Goal: Task Accomplishment & Management: Complete application form

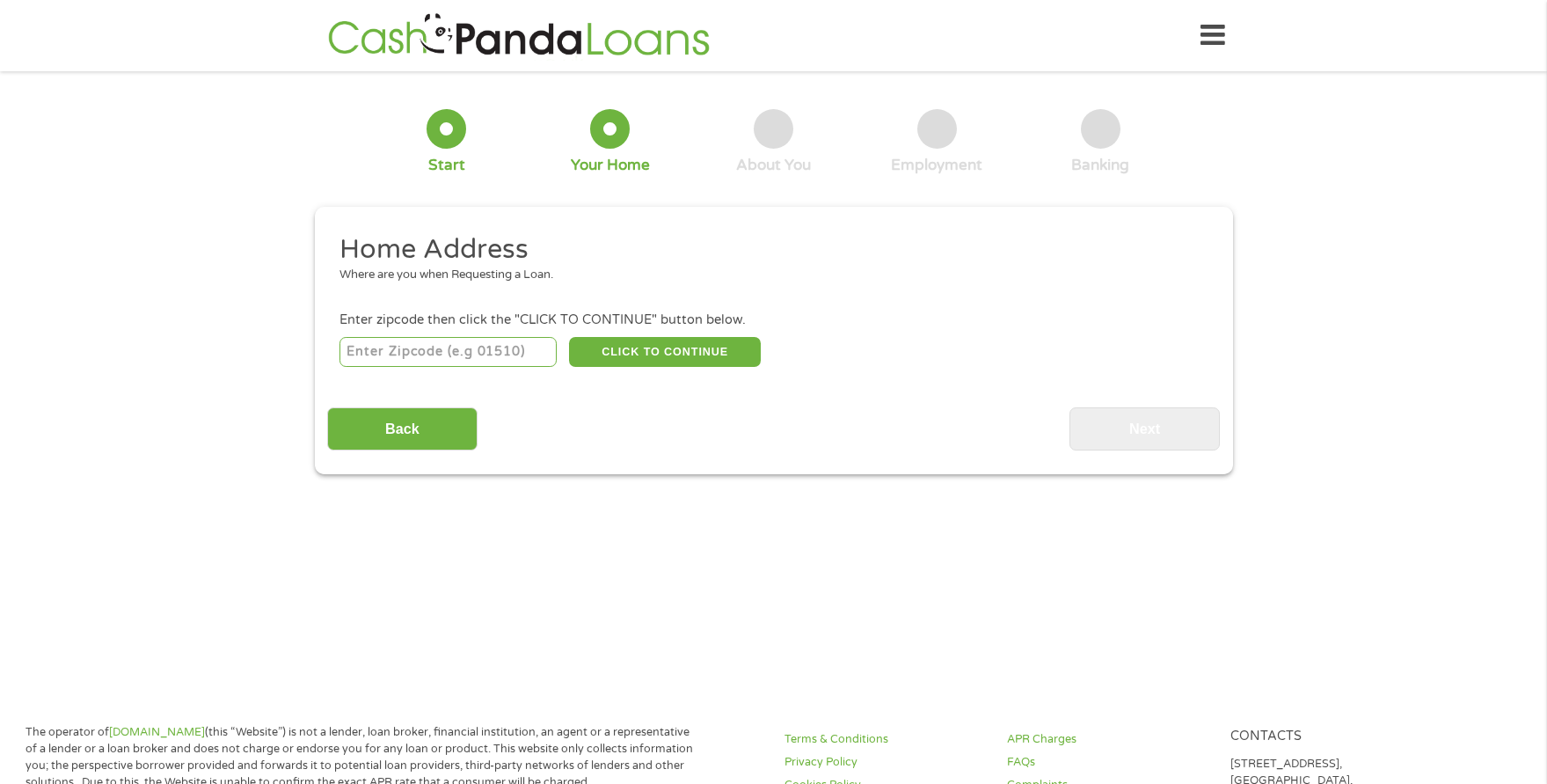
click at [473, 348] on input "number" at bounding box center [448, 352] width 218 height 30
type input "46201"
click at [652, 353] on button "CLICK TO CONTINUE" at bounding box center [665, 352] width 192 height 30
type input "46201"
type input "[GEOGRAPHIC_DATA]"
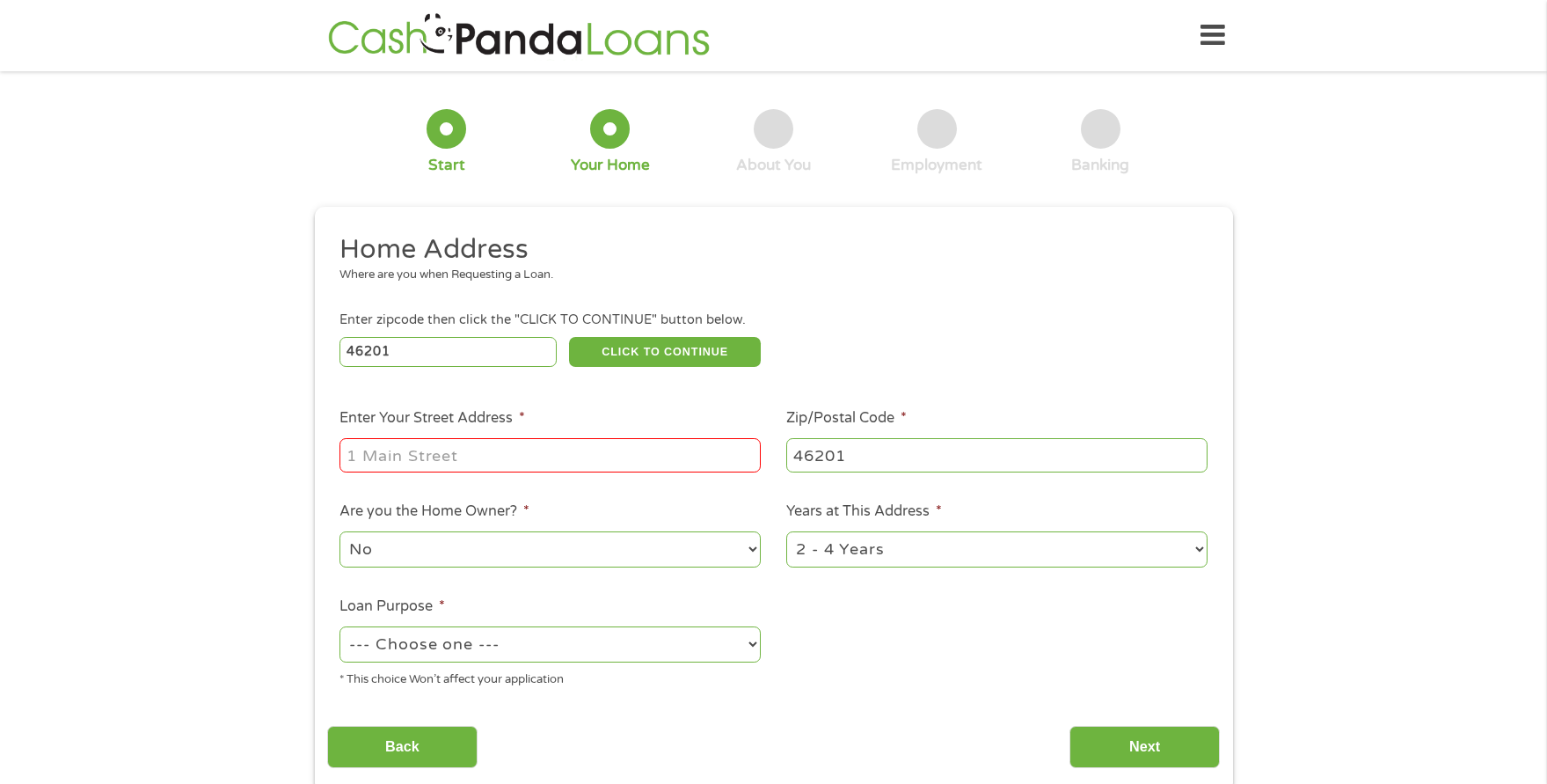
click at [541, 457] on input "Enter Your Street Address *" at bounding box center [549, 455] width 421 height 34
type input "[STREET_ADDRESS][PERSON_NAME]"
click at [906, 562] on select "1 Year or less 1 - 2 Years 2 - 4 Years Over 4 Years" at bounding box center [996, 548] width 421 height 36
select select "24months"
click at [786, 531] on select "1 Year or less 1 - 2 Years 2 - 4 Years Over 4 Years" at bounding box center [996, 548] width 421 height 36
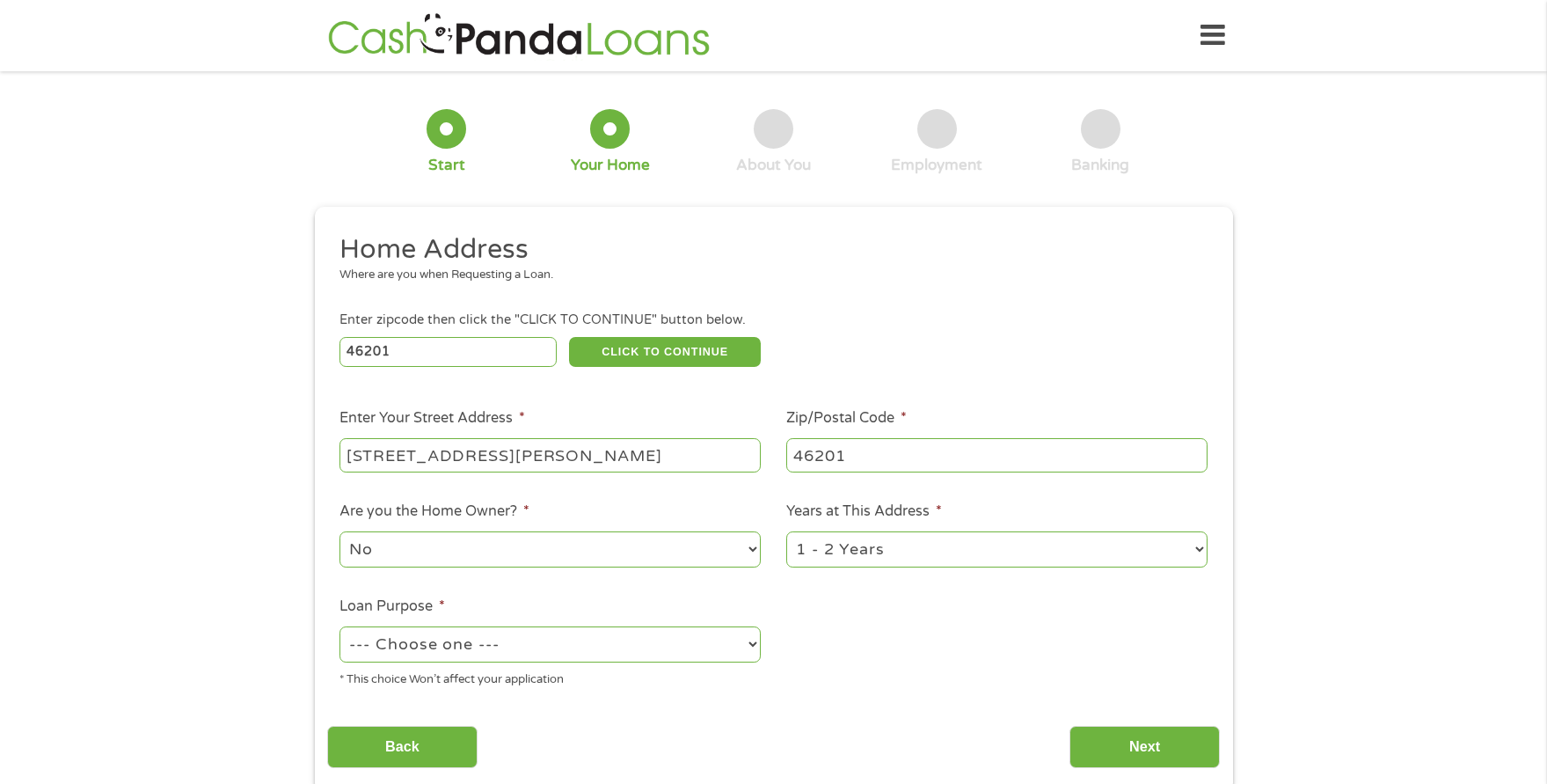
click at [551, 542] on select "No Yes" at bounding box center [549, 548] width 421 height 36
select select "yes"
click at [339, 531] on select "No Yes" at bounding box center [549, 548] width 421 height 36
click at [554, 642] on select "--- Choose one --- Pay Bills Debt Consolidation Home Improvement Major Purchase…" at bounding box center [549, 643] width 421 height 36
select select "shorttermcash"
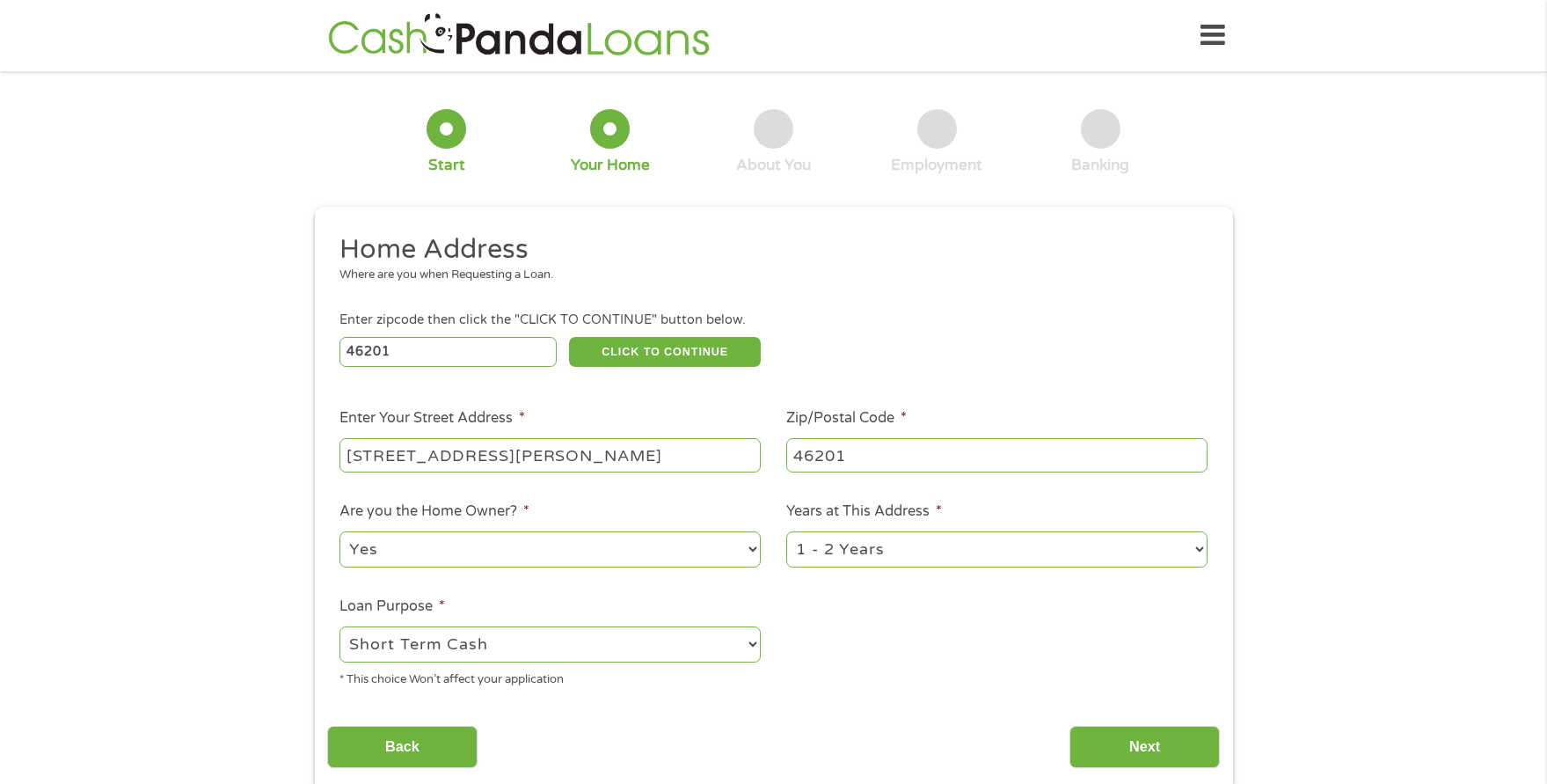
click at [339, 626] on select "--- Choose one --- Pay Bills Debt Consolidation Home Improvement Major Purchase…" at bounding box center [549, 643] width 421 height 36
click at [1164, 743] on input "Next" at bounding box center [1144, 746] width 150 height 43
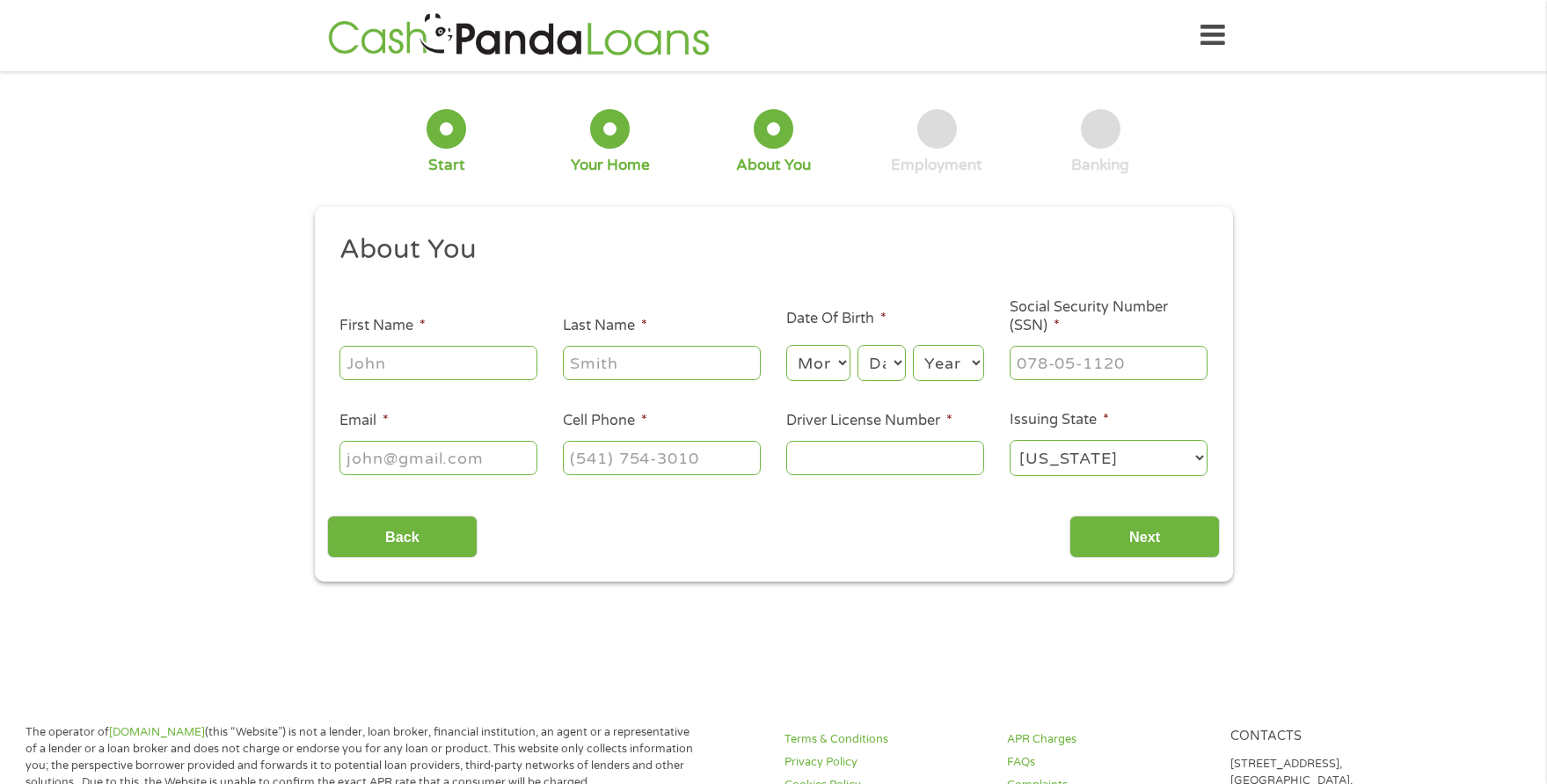
click at [440, 371] on input "First Name *" at bounding box center [437, 362] width 197 height 34
type input "[PERSON_NAME]"
type input "[EMAIL_ADDRESS][DOMAIN_NAME]"
type input "[PHONE_NUMBER]"
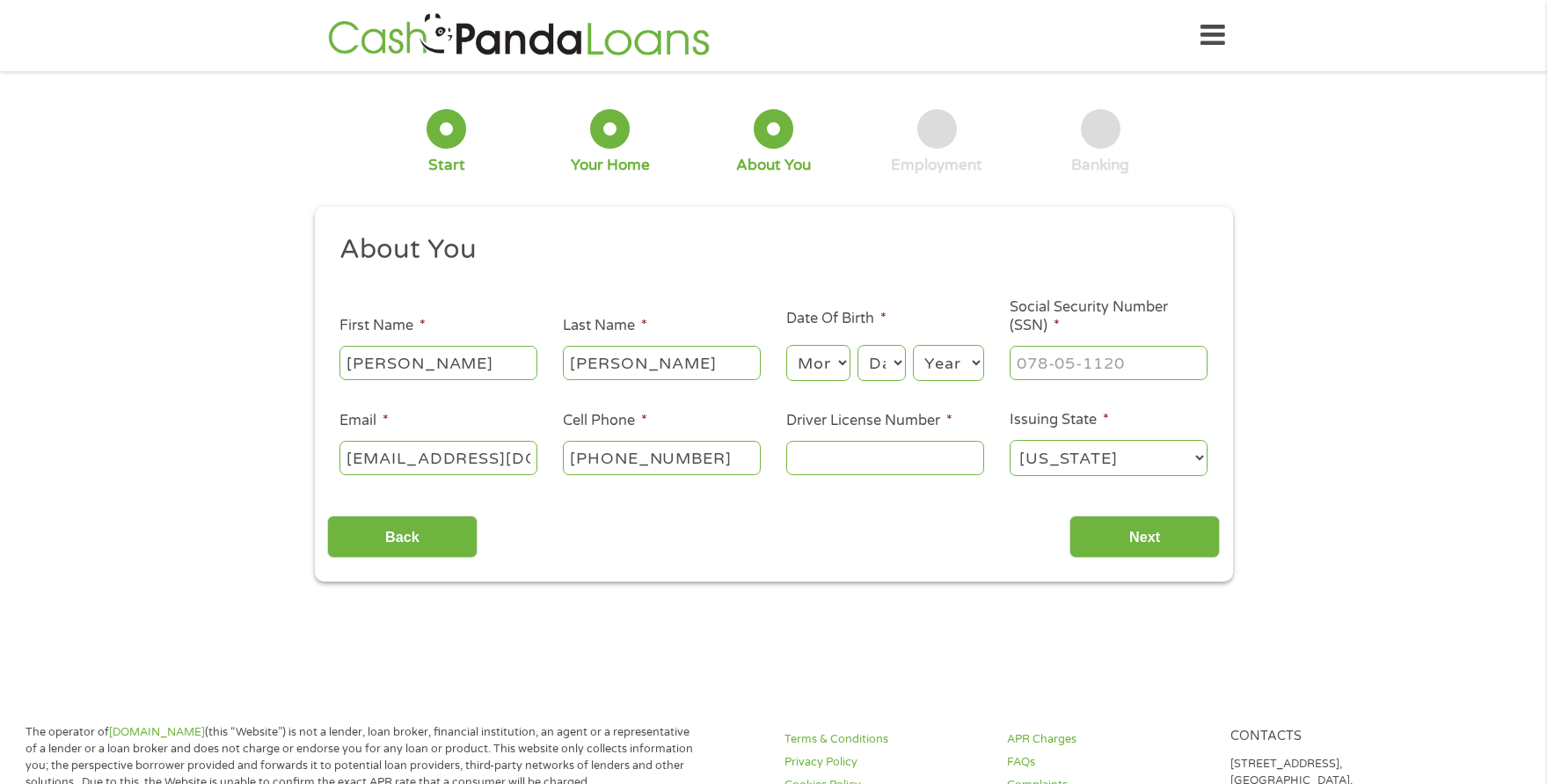
click at [819, 362] on select "Month 1 2 3 4 5 6 7 8 9 10 11 12" at bounding box center [818, 362] width 65 height 36
select select "6"
click at [786, 345] on select "Month 1 2 3 4 5 6 7 8 9 10 11 12" at bounding box center [818, 362] width 65 height 36
click at [872, 362] on select "Day 1 2 3 4 5 6 7 8 9 10 11 12 13 14 15 16 17 18 19 20 21 22 23 24 25 26 27 28 …" at bounding box center [880, 362] width 47 height 36
select select "28"
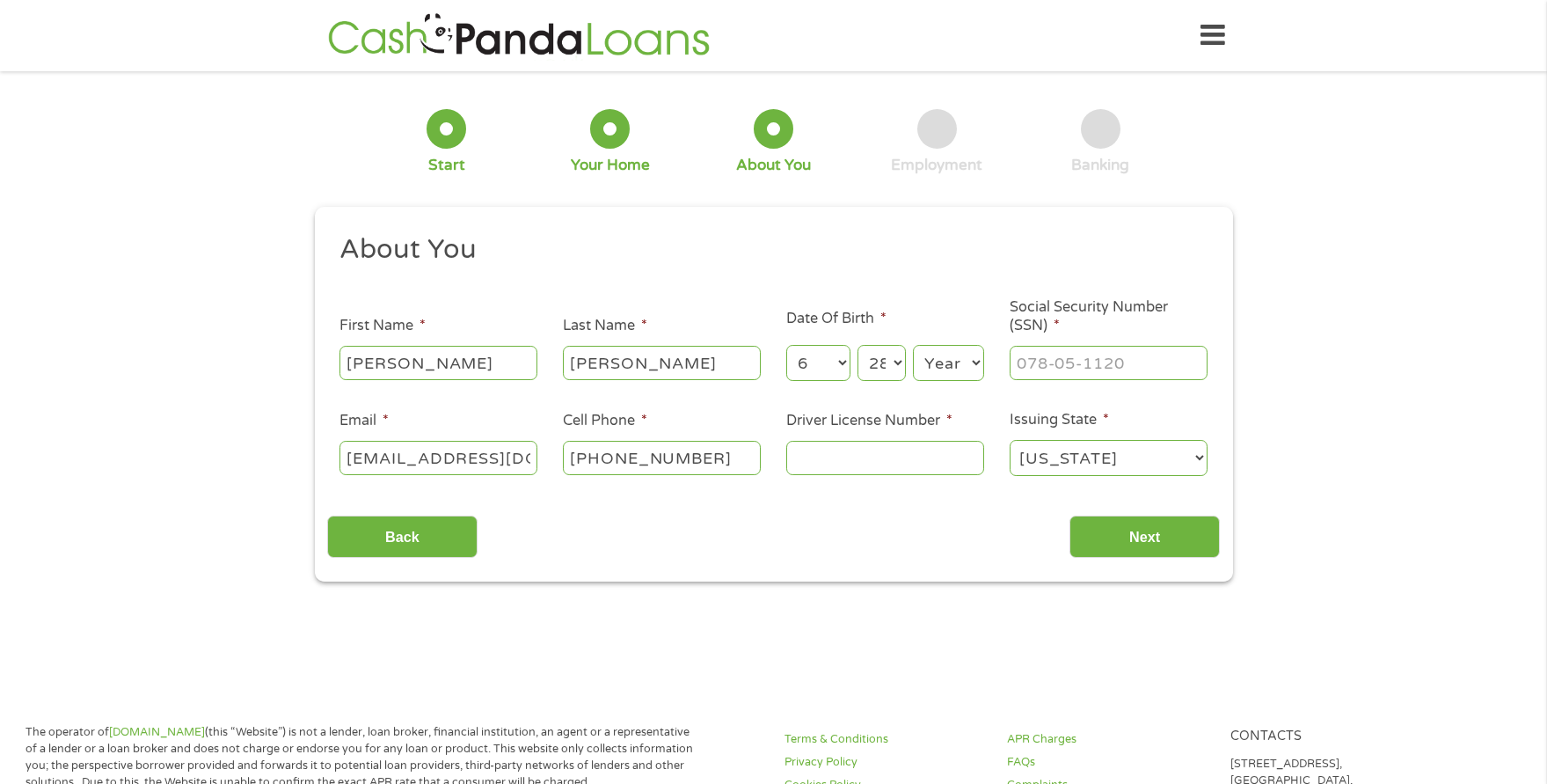
click at [857, 345] on select "Day 1 2 3 4 5 6 7 8 9 10 11 12 13 14 15 16 17 18 19 20 21 22 23 24 25 26 27 28 …" at bounding box center [880, 362] width 47 height 36
click at [952, 368] on select "Year [DATE] 2006 2005 2004 2003 2002 2001 2000 1999 1998 1997 1996 1995 1994 19…" at bounding box center [949, 362] width 71 height 36
select select "1985"
click at [913, 345] on select "Year [DATE] 2006 2005 2004 2003 2002 2001 2000 1999 1998 1997 1996 1995 1994 19…" at bounding box center [949, 362] width 71 height 36
click at [1077, 361] on input "___-__-____" at bounding box center [1108, 362] width 197 height 34
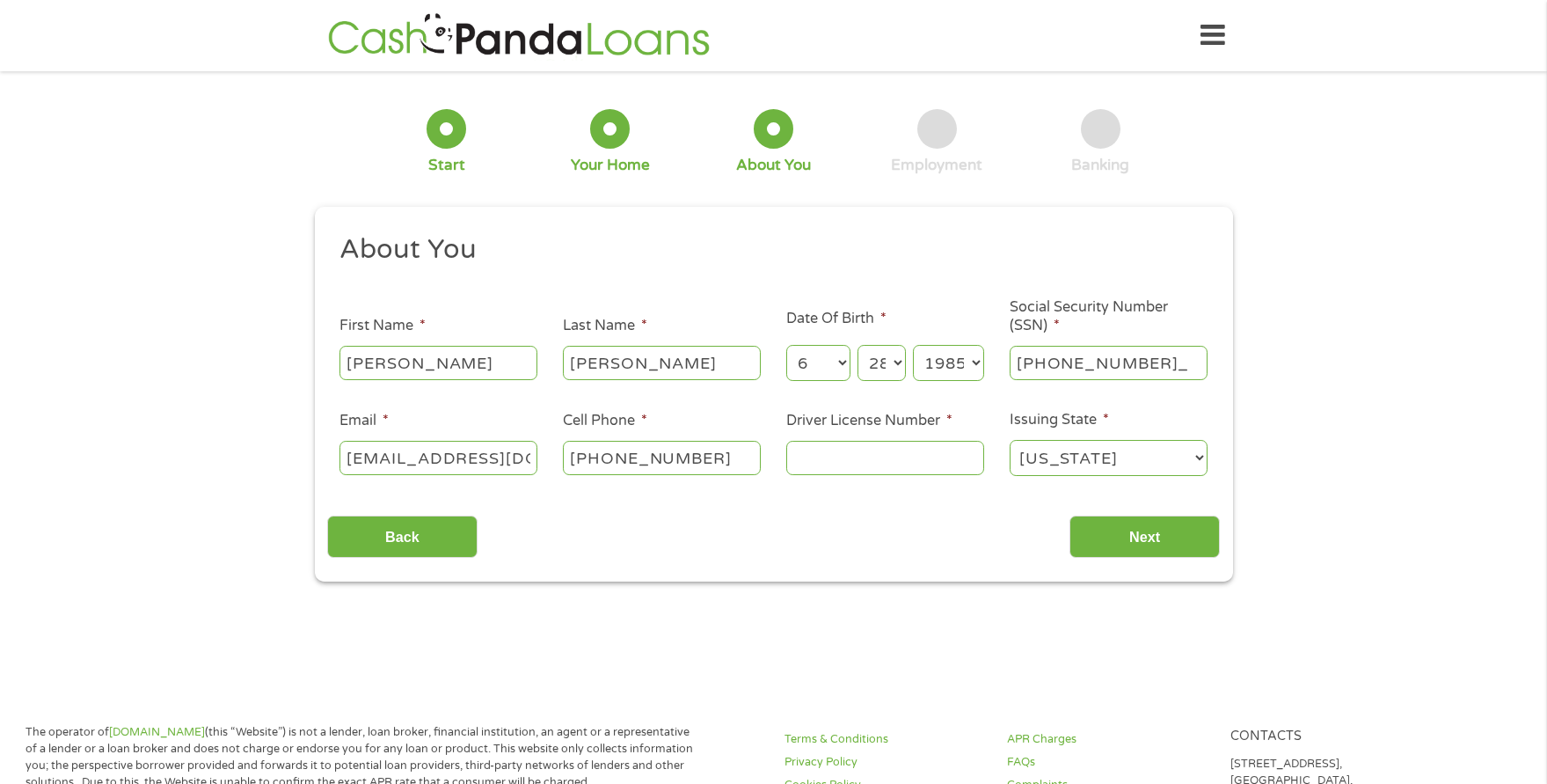
type input "313-94-4880"
click at [825, 470] on input "Driver License Number *" at bounding box center [884, 457] width 197 height 34
type input "5390334888"
click at [1130, 532] on input "Next" at bounding box center [1144, 536] width 150 height 43
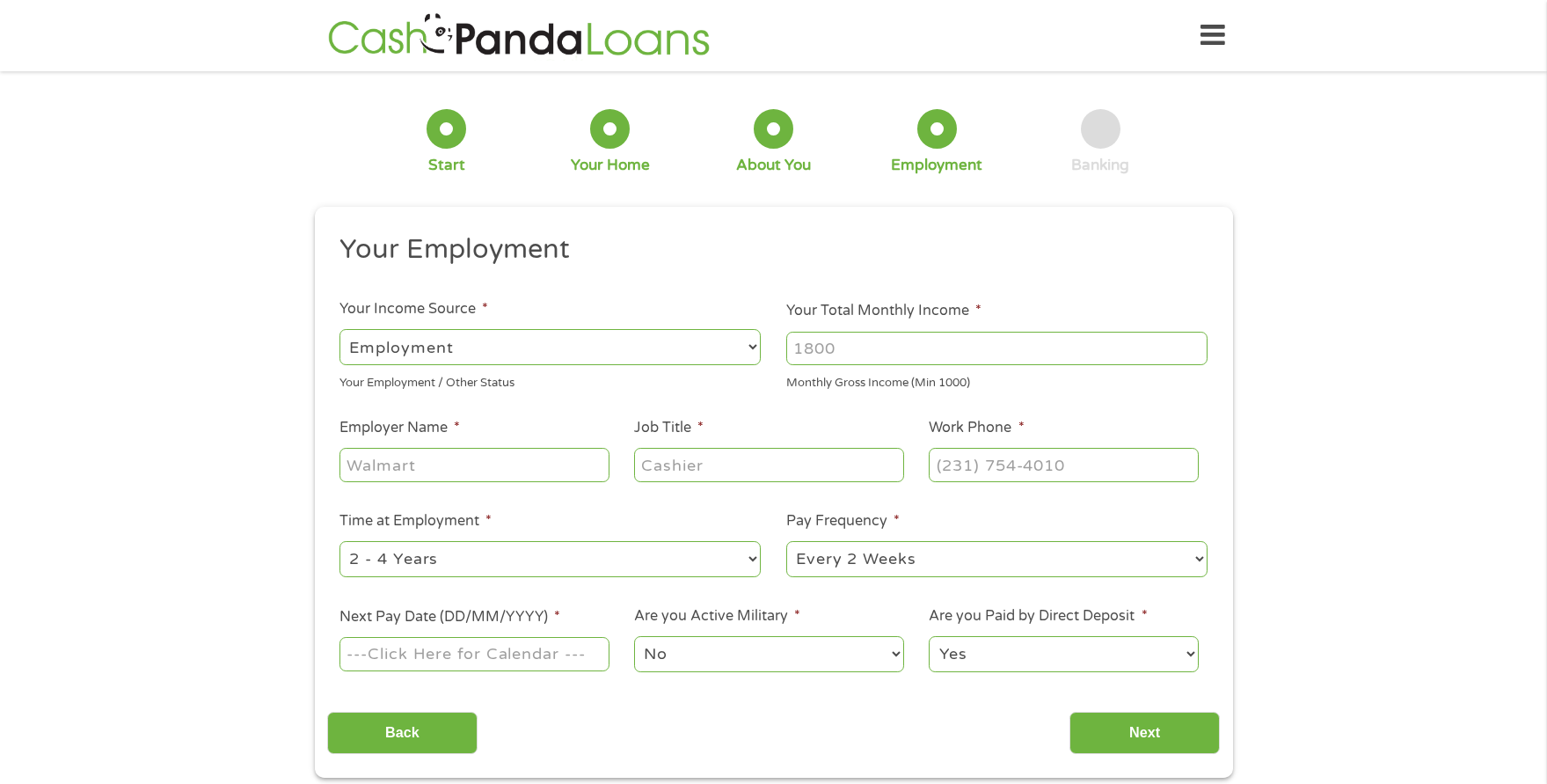
click at [906, 349] on input "Your Total Monthly Income *" at bounding box center [996, 348] width 421 height 34
type input "3800"
click at [454, 471] on input "Employer Name *" at bounding box center [473, 464] width 269 height 34
type input "Service Electric Co"
type input "Office Administrator"
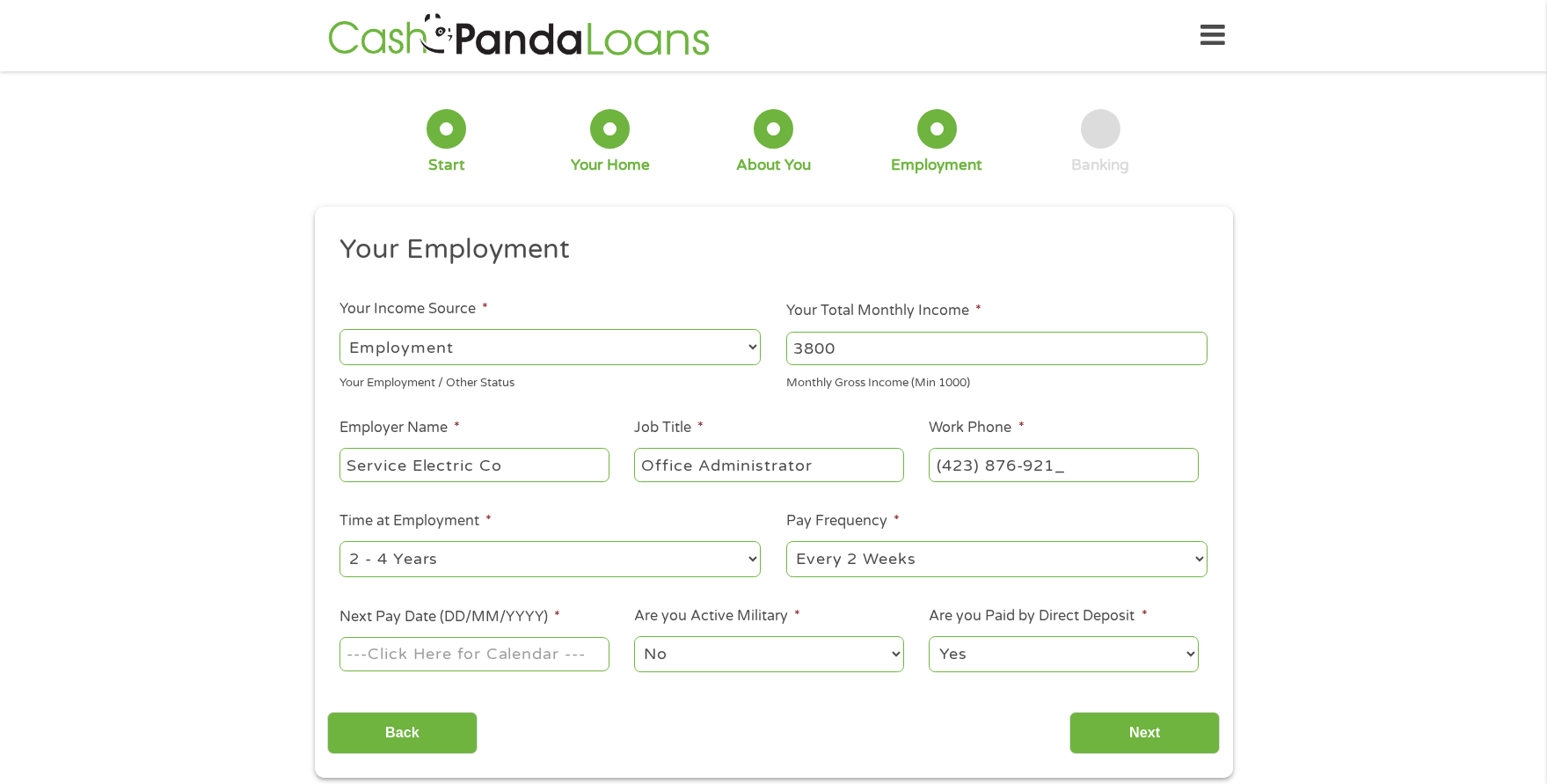
type input "[PHONE_NUMBER]"
click at [490, 557] on select "--- Choose one --- 1 Year or less 1 - 2 Years 2 - 4 Years Over 4 Years" at bounding box center [549, 559] width 421 height 36
select select "60months"
click at [339, 541] on select "--- Choose one --- 1 Year or less 1 - 2 Years 2 - 4 Years Over 4 Years" at bounding box center [549, 559] width 421 height 36
click at [916, 553] on select "--- Choose one --- Every 2 Weeks Every Week Monthly Semi-Monthly" at bounding box center [996, 559] width 421 height 36
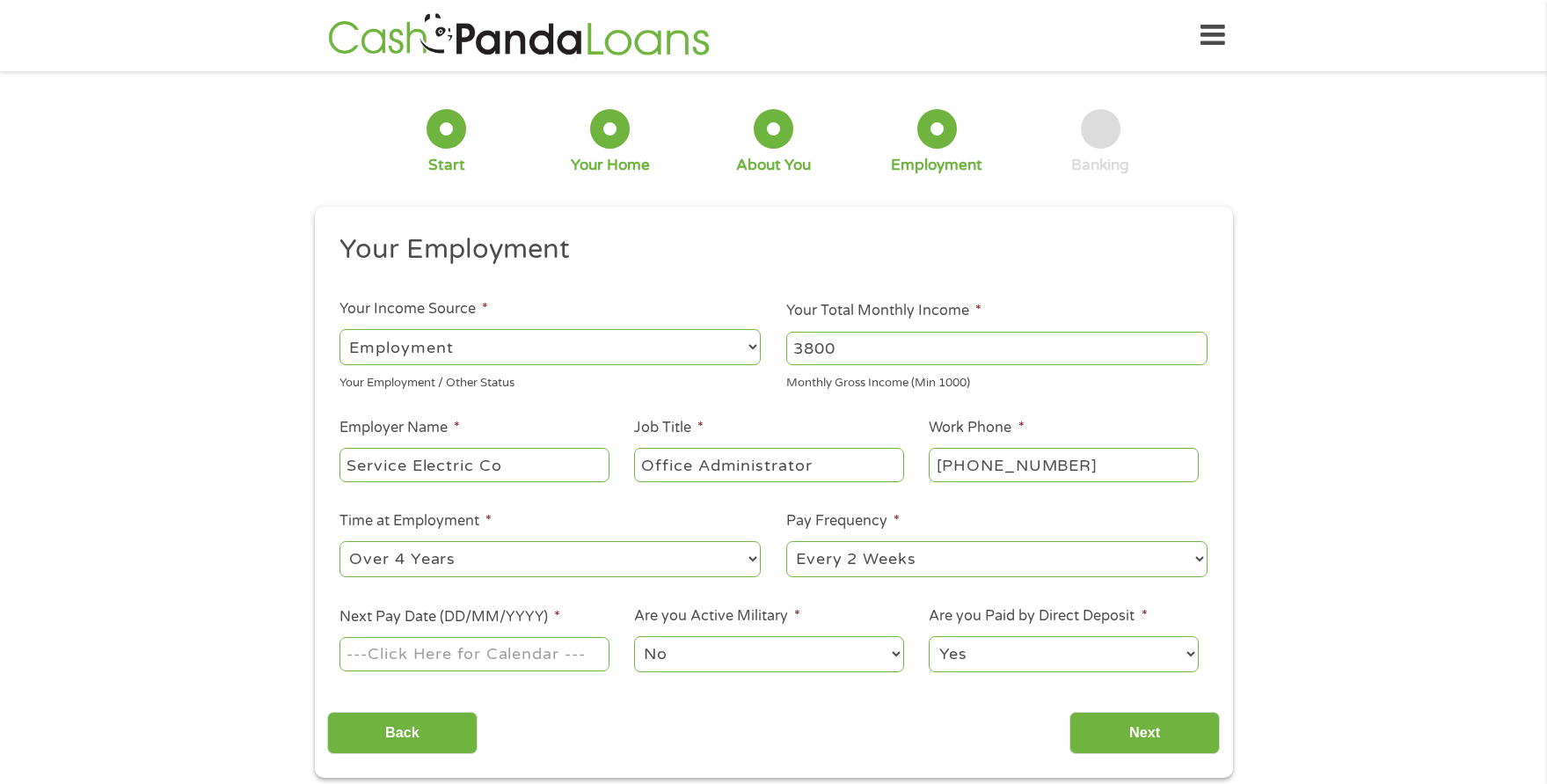
select select "weekly"
click at [786, 541] on select "--- Choose one --- Every 2 Weeks Every Week Monthly Semi-Monthly" at bounding box center [996, 559] width 421 height 36
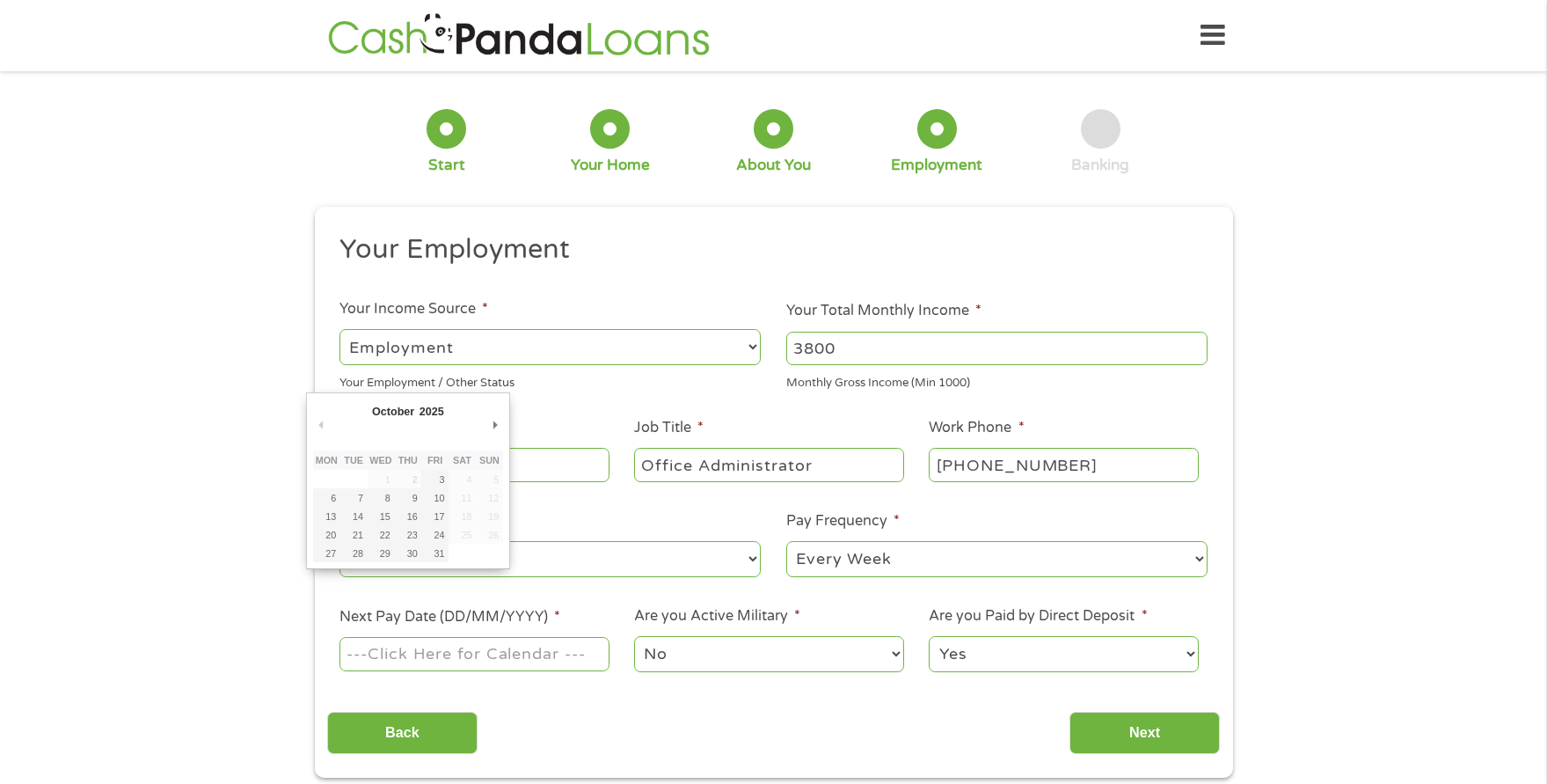
click at [547, 652] on input "Next Pay Date (DD/MM/YYYY) *" at bounding box center [473, 653] width 269 height 34
type input "[DATE]"
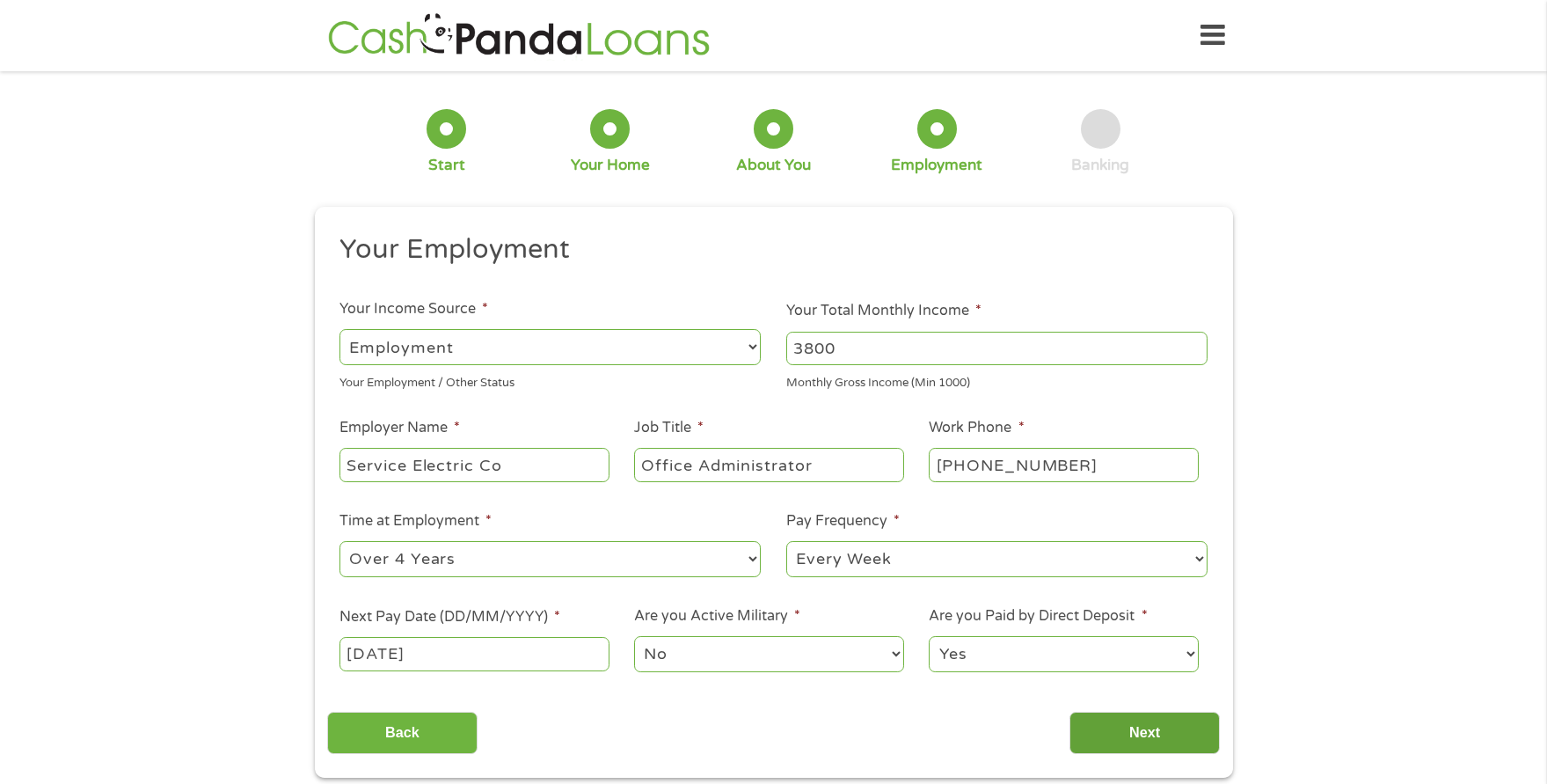
click at [1133, 727] on input "Next" at bounding box center [1144, 733] width 150 height 43
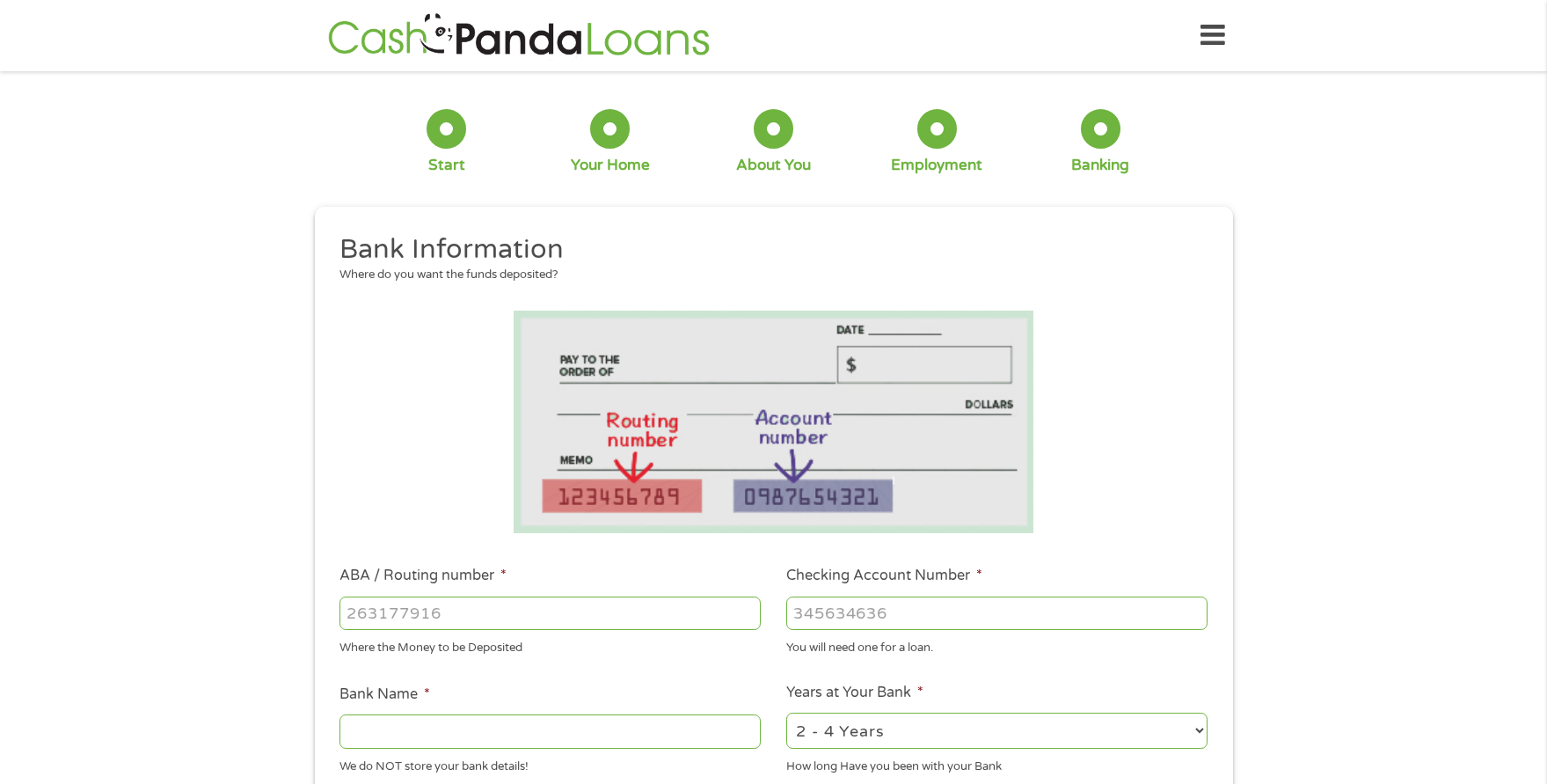
click at [478, 609] on input "ABA / Routing number *" at bounding box center [549, 613] width 421 height 34
type input "074014213"
type input "REGIONS BANK"
type input "074014213"
click at [873, 607] on input "Checking Account Number *" at bounding box center [996, 613] width 421 height 34
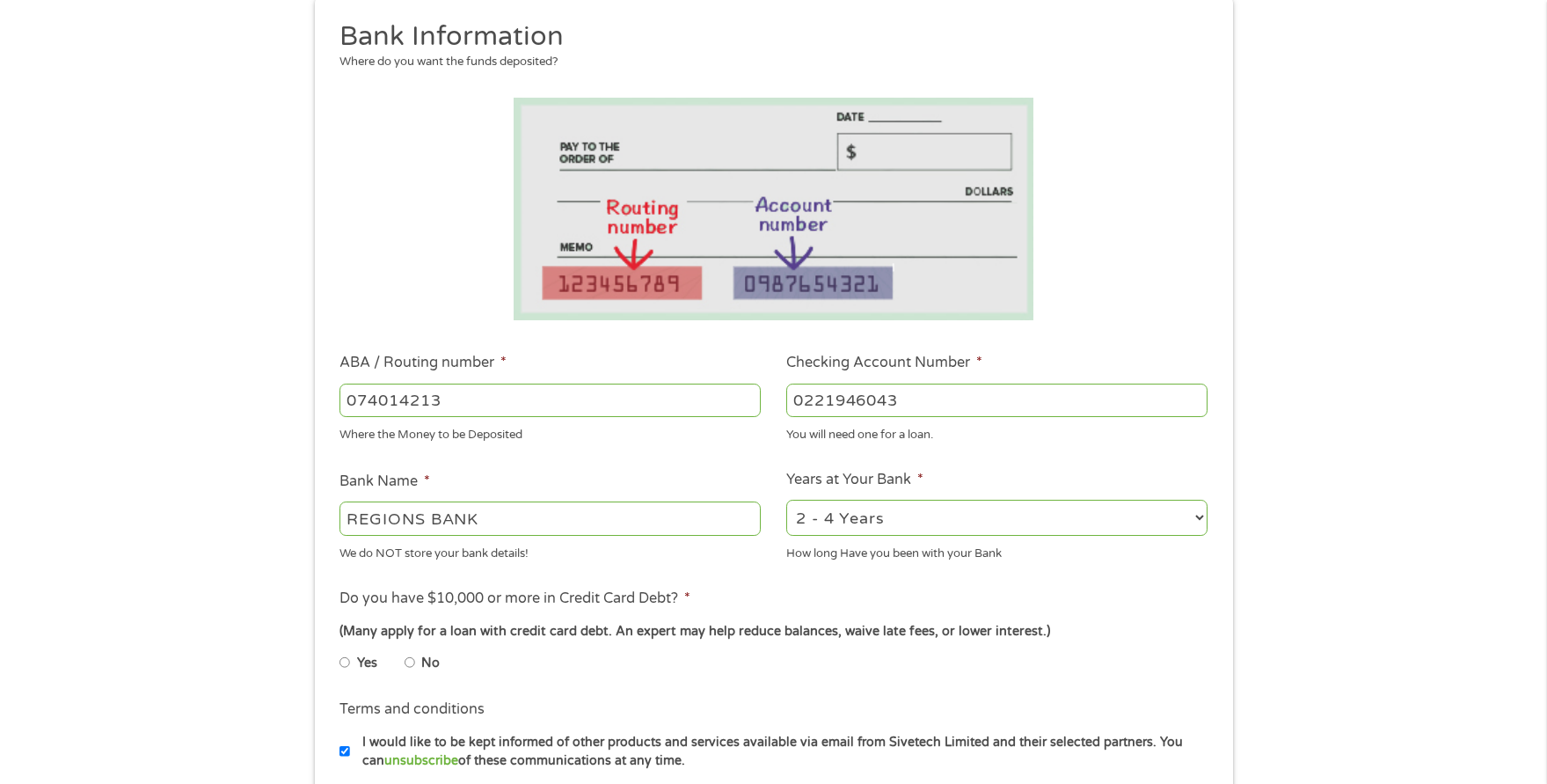
scroll to position [264, 0]
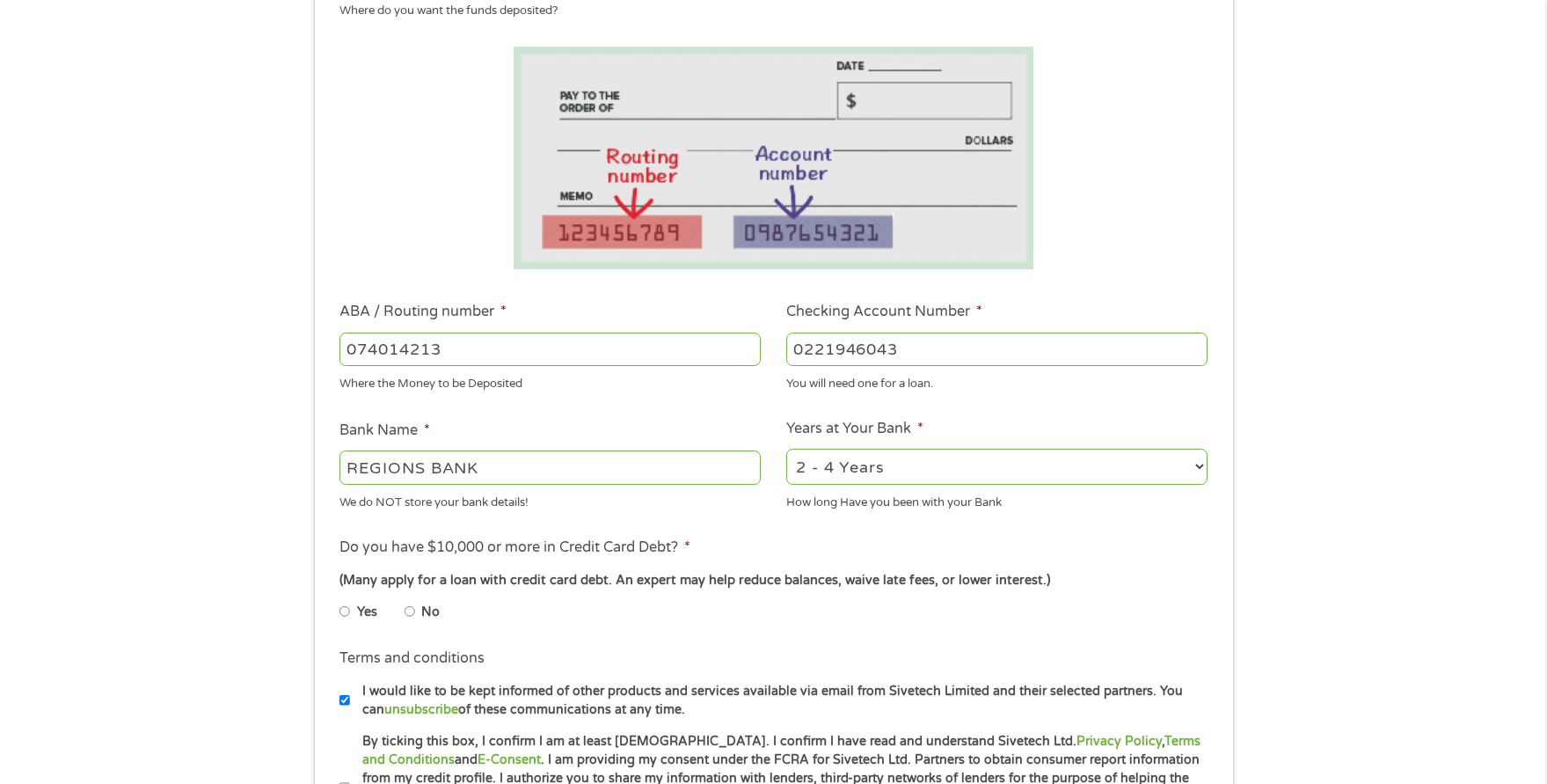
type input "0221946043"
click at [886, 455] on select "2 - 4 Years 6 - 12 Months 1 - 2 Years Over 4 Years" at bounding box center [996, 466] width 421 height 36
select select "60months"
click at [786, 449] on select "2 - 4 Years 6 - 12 Months 1 - 2 Years Over 4 Years" at bounding box center [996, 466] width 421 height 36
click at [413, 608] on input "No" at bounding box center [409, 611] width 11 height 28
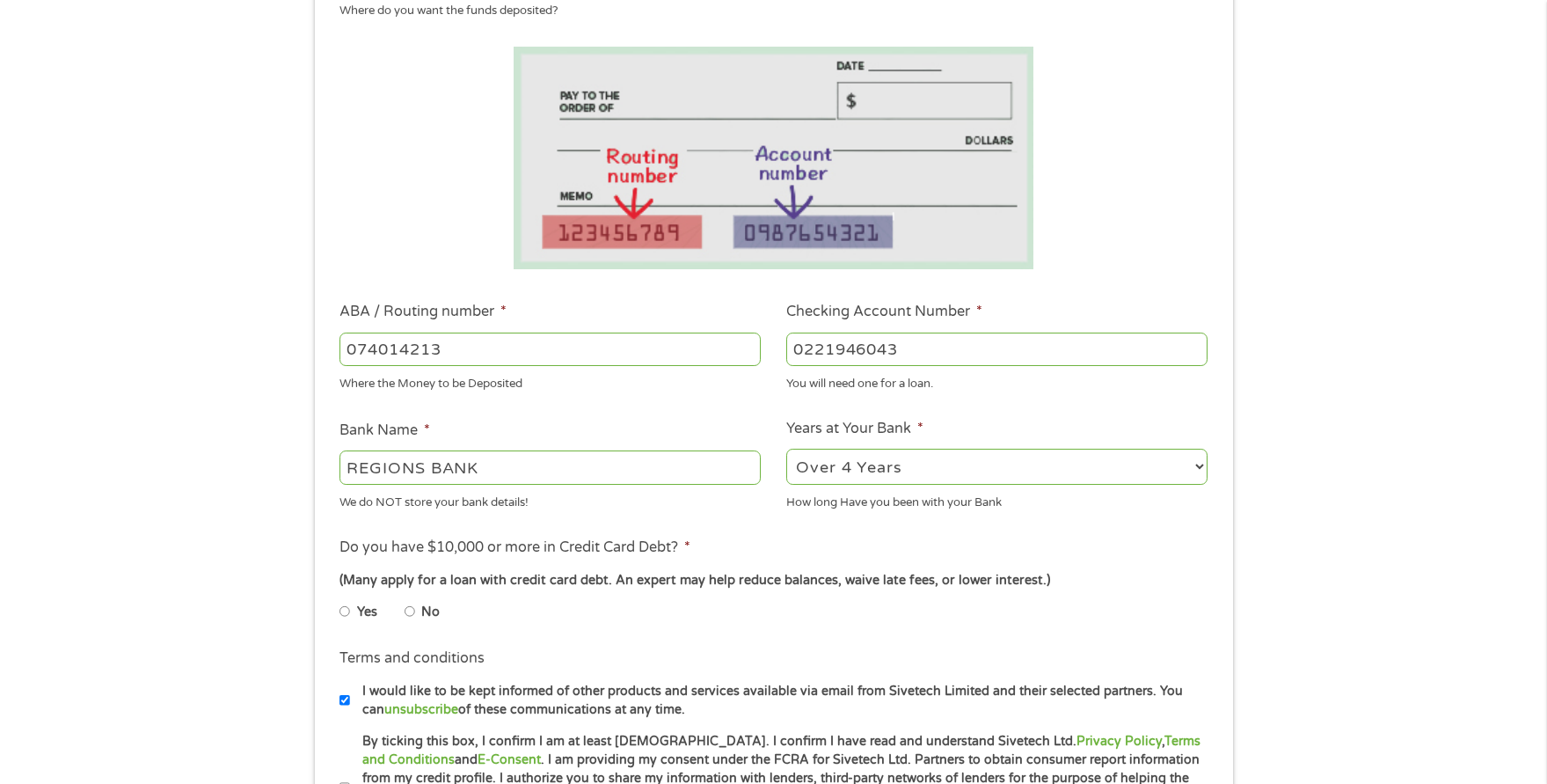
radio input "true"
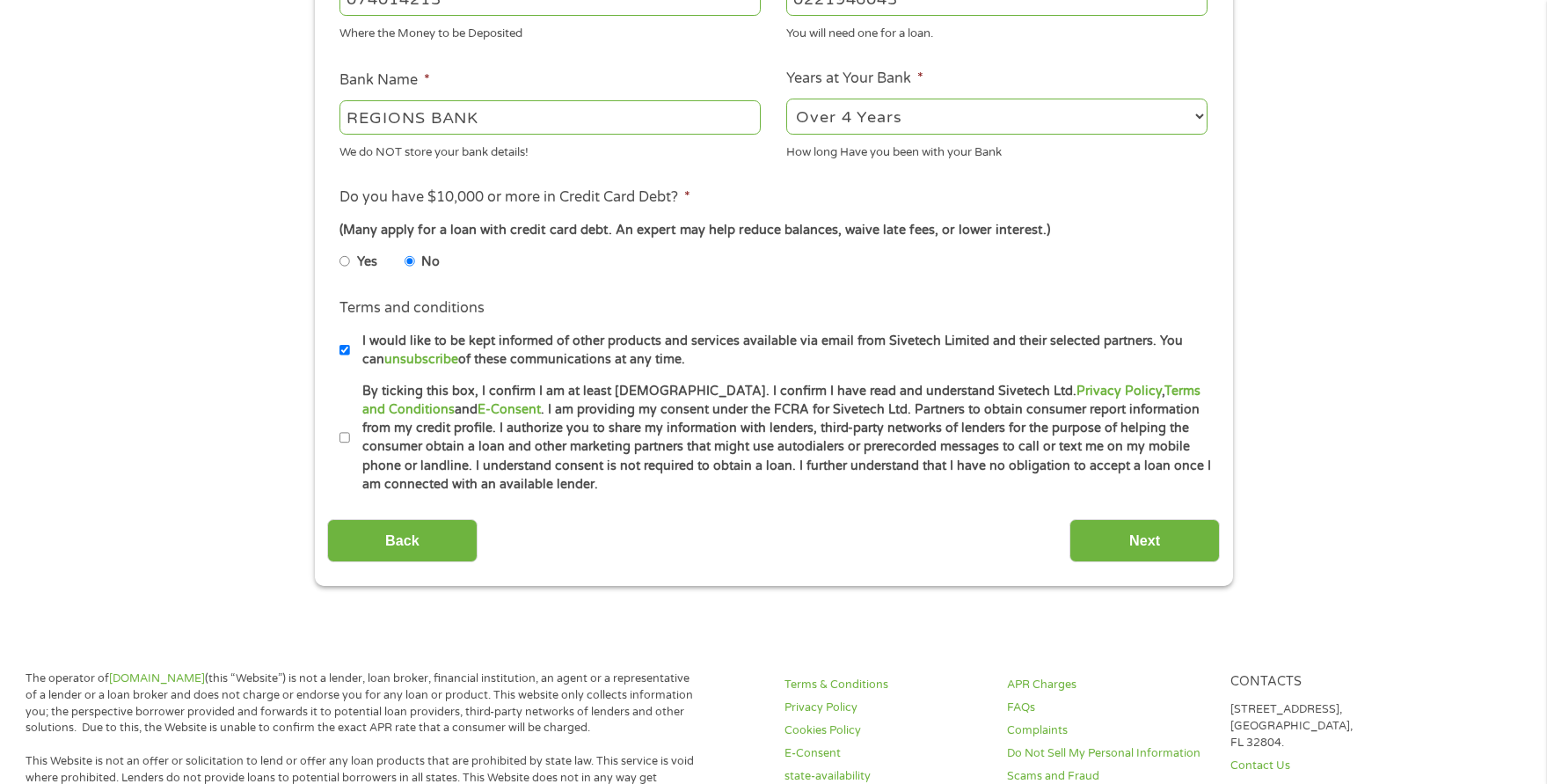
scroll to position [615, 0]
click at [340, 345] on input "I would like to be kept informed of other products and services available via e…" at bounding box center [344, 348] width 11 height 28
checkbox input "false"
click at [339, 437] on input "By ticking this box, I confirm I am at least [DEMOGRAPHIC_DATA]. I confirm I ha…" at bounding box center [344, 435] width 11 height 28
checkbox input "true"
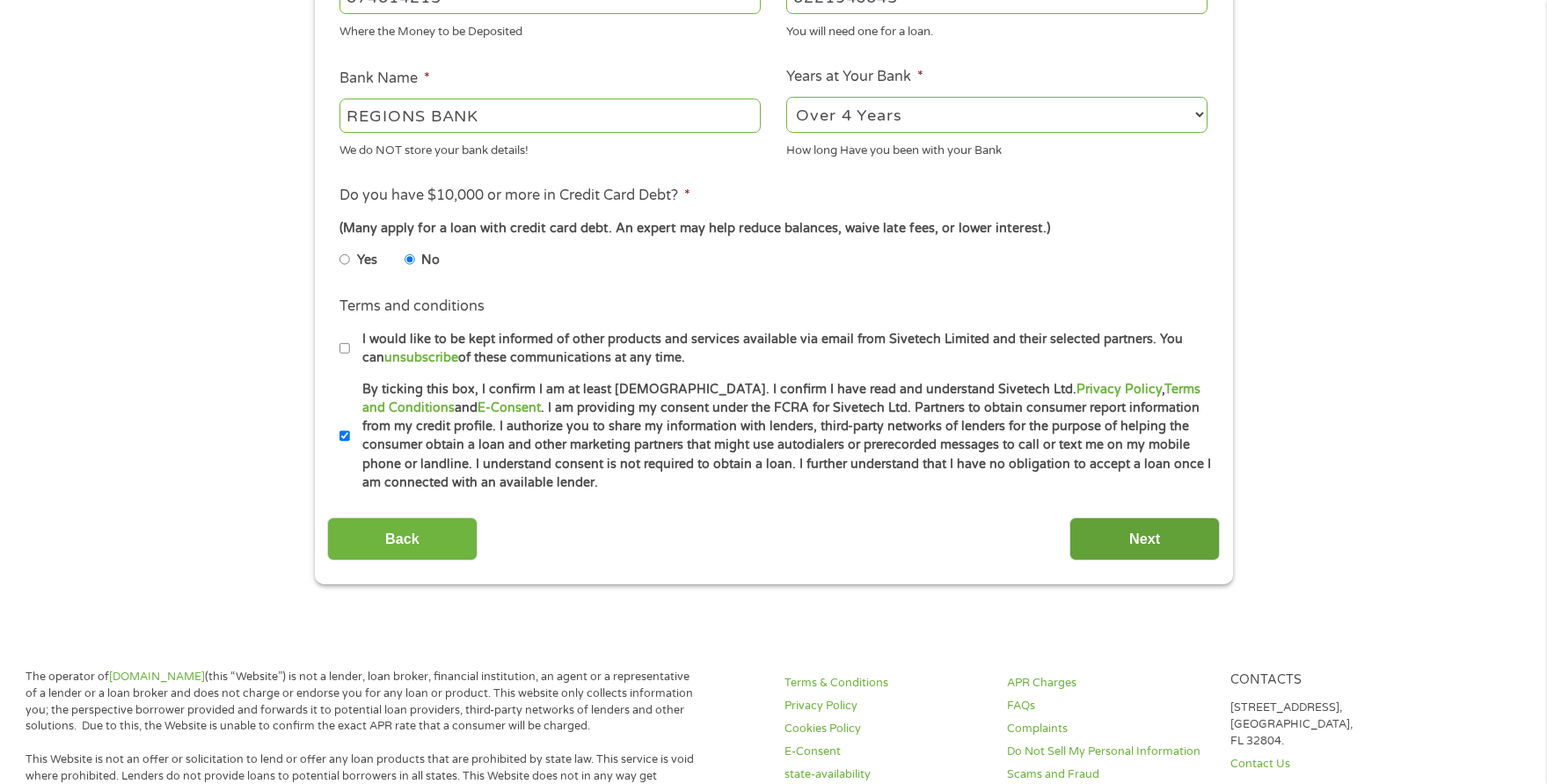
click at [1167, 536] on input "Next" at bounding box center [1144, 538] width 150 height 43
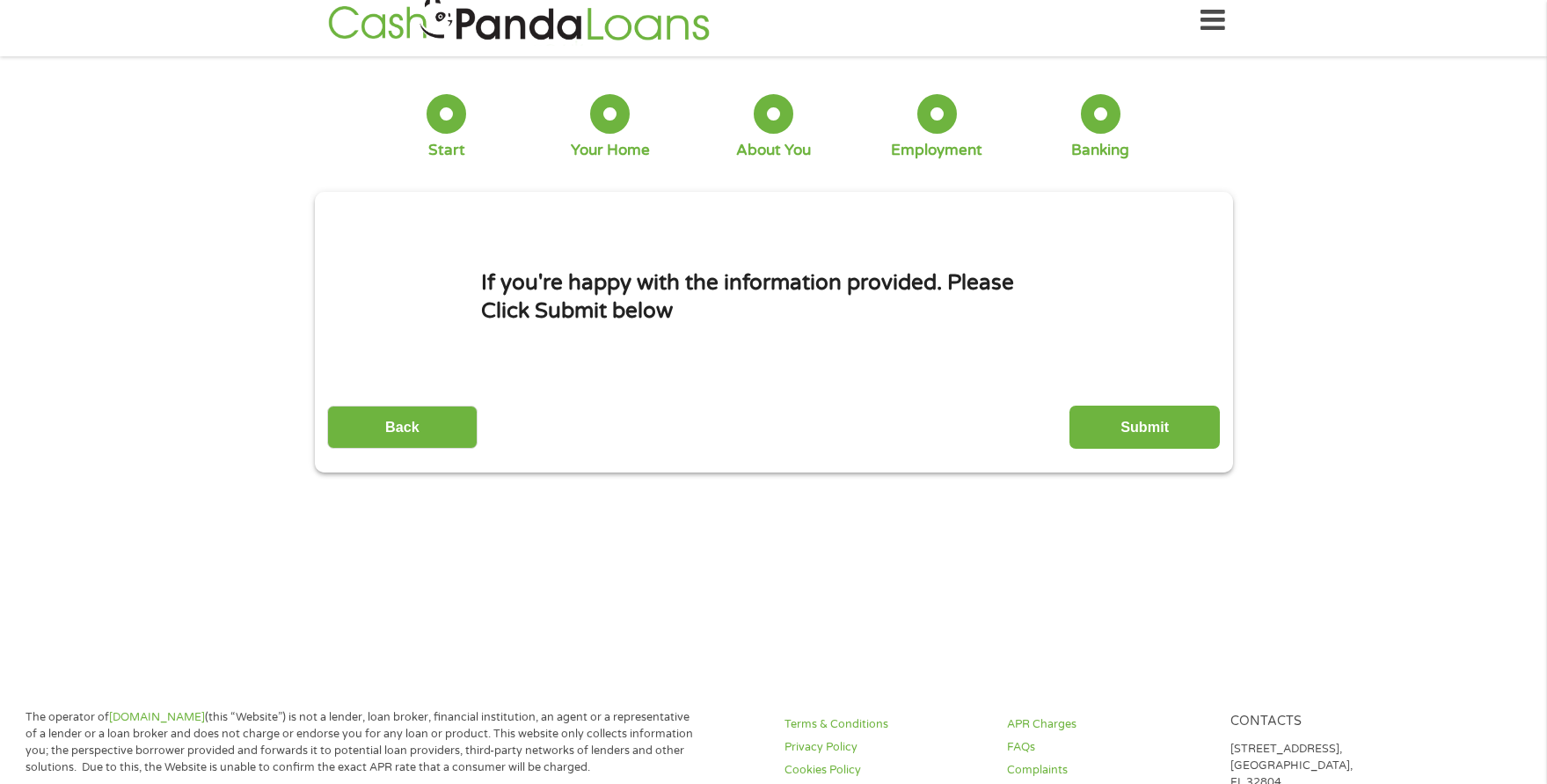
scroll to position [0, 0]
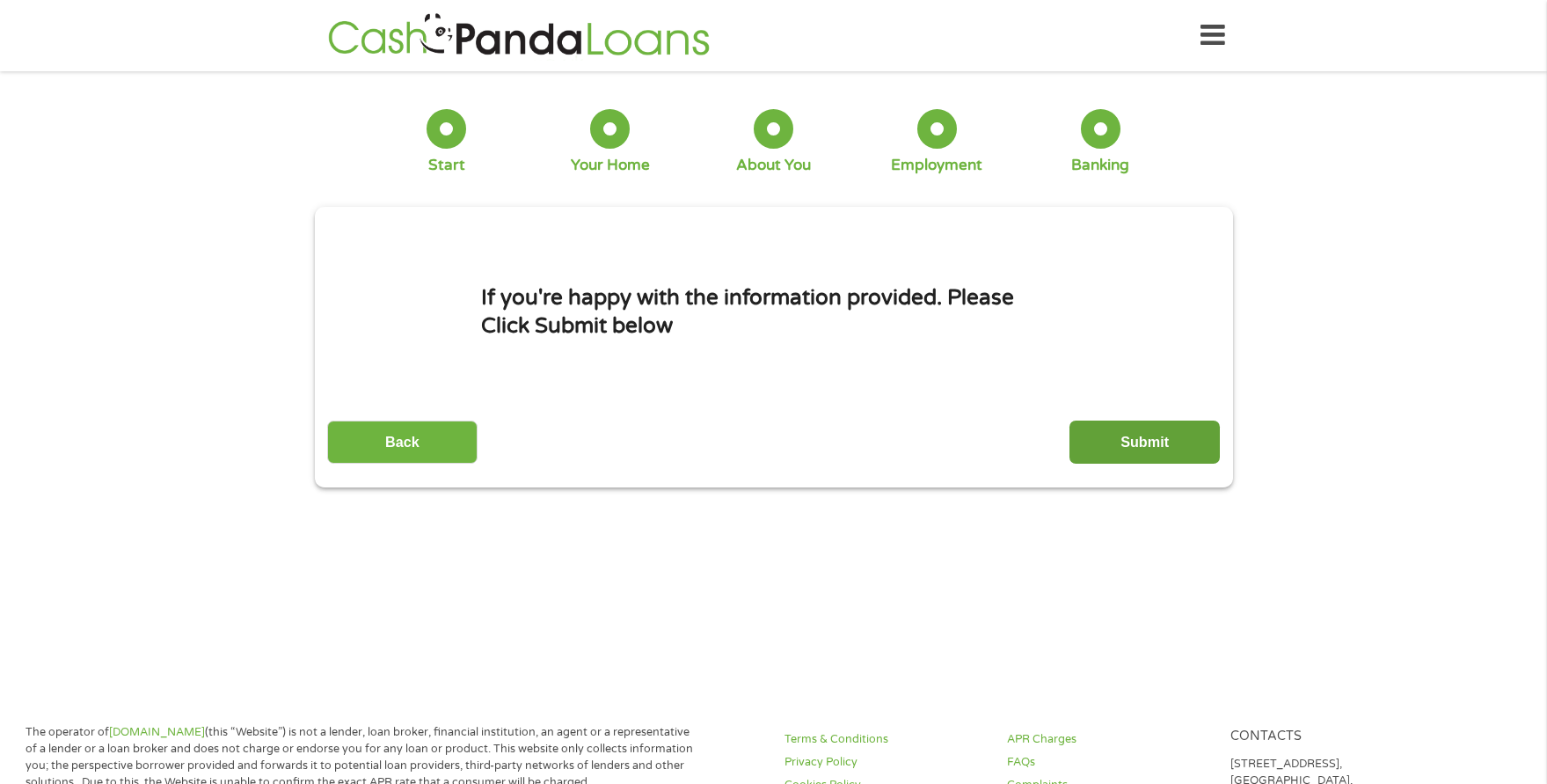
click at [1142, 442] on input "Submit" at bounding box center [1144, 441] width 150 height 43
